Goal: Navigation & Orientation: Understand site structure

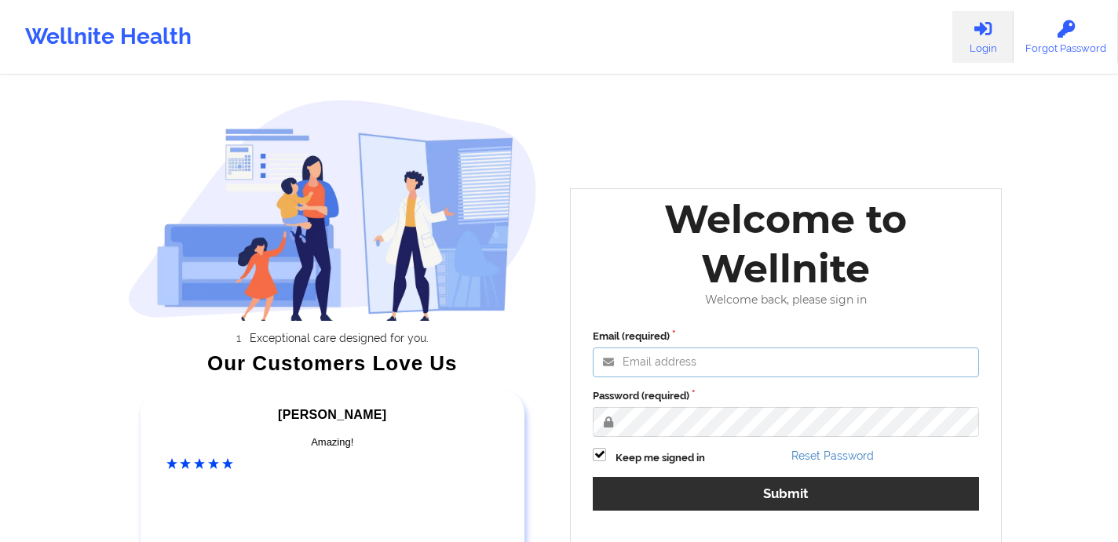
type input "[EMAIL_ADDRESS][DOMAIN_NAME]"
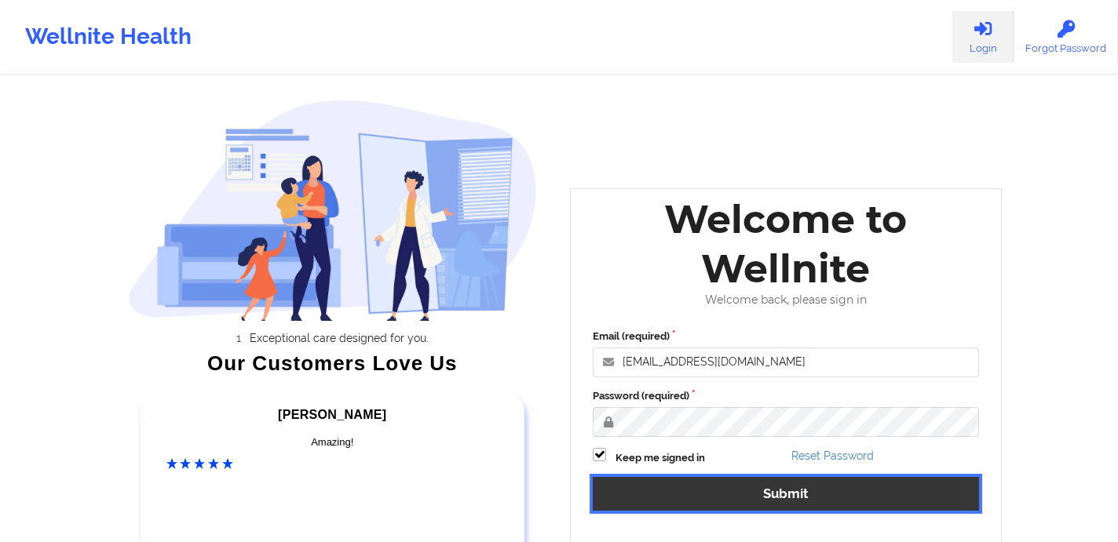
click at [684, 495] on button "Submit" at bounding box center [786, 494] width 386 height 34
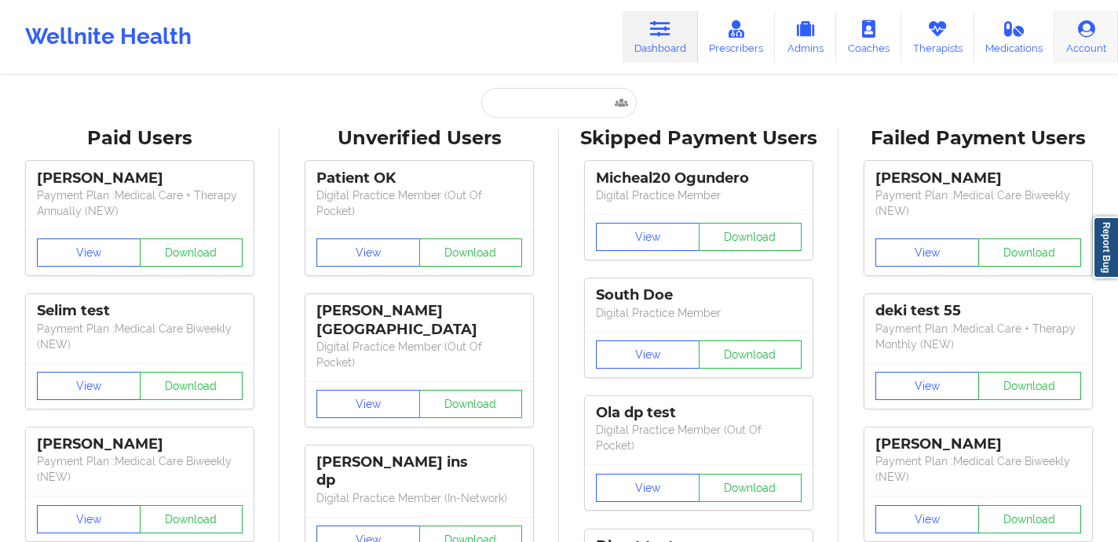
click at [1064, 46] on link "Account" at bounding box center [1086, 37] width 64 height 52
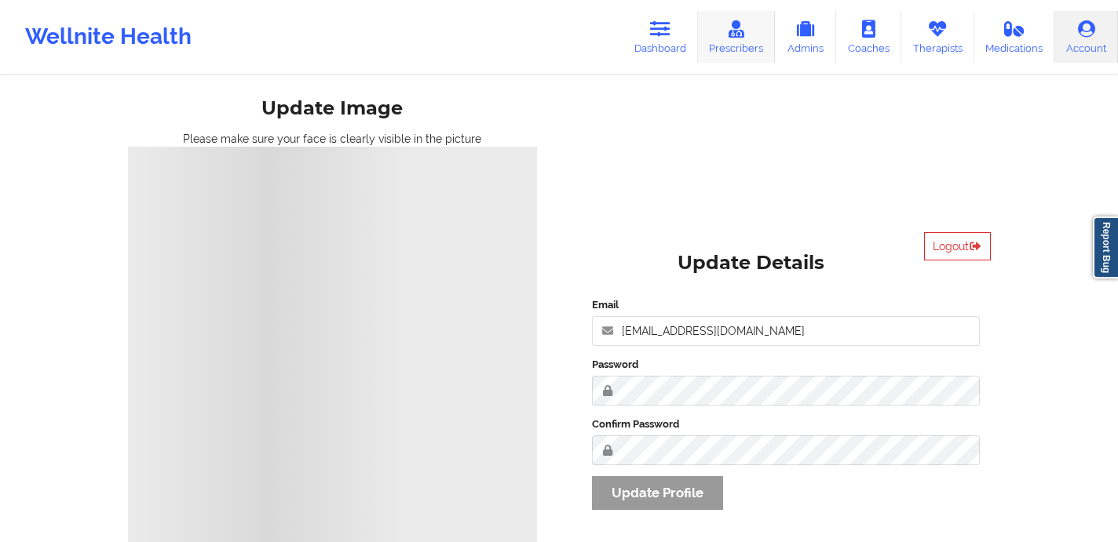
click at [739, 43] on link "Prescribers" at bounding box center [737, 37] width 78 height 52
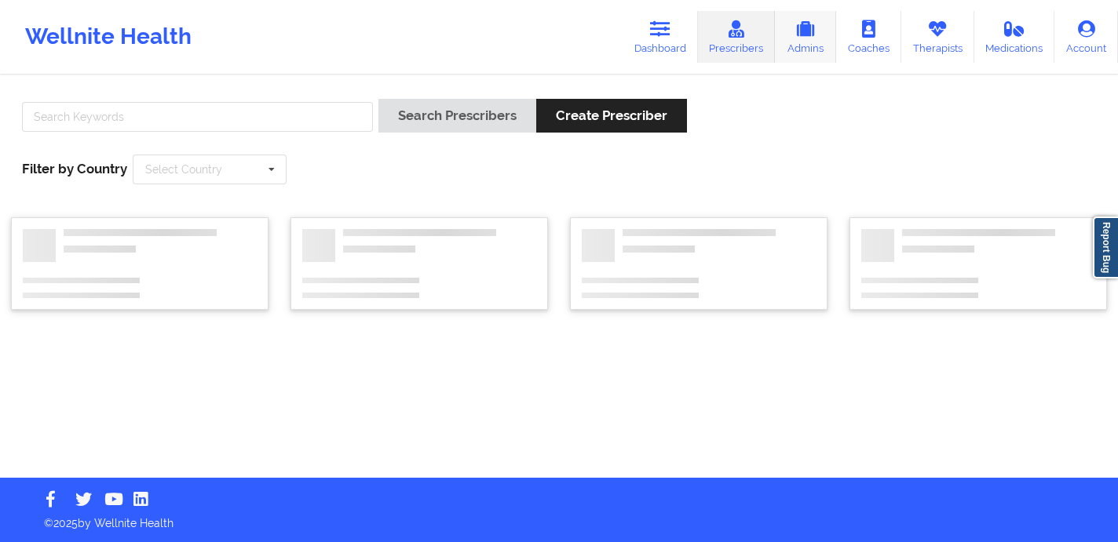
click at [808, 33] on icon at bounding box center [805, 28] width 20 height 17
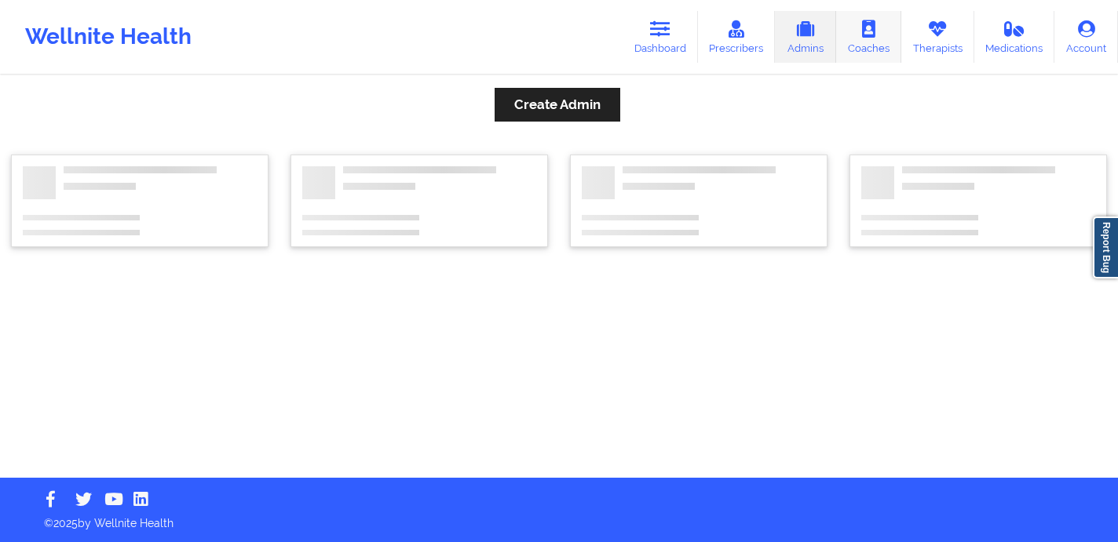
click at [889, 35] on link "Coaches" at bounding box center [868, 37] width 65 height 52
click at [936, 24] on icon at bounding box center [937, 28] width 20 height 17
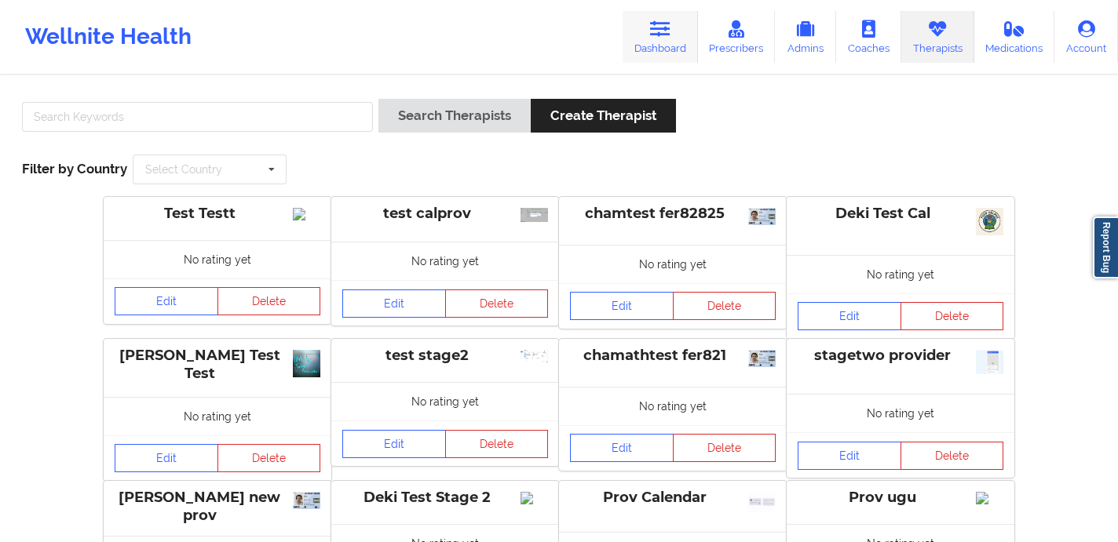
click at [661, 38] on link "Dashboard" at bounding box center [660, 37] width 75 height 52
